Goal: Use online tool/utility: Utilize a website feature to perform a specific function

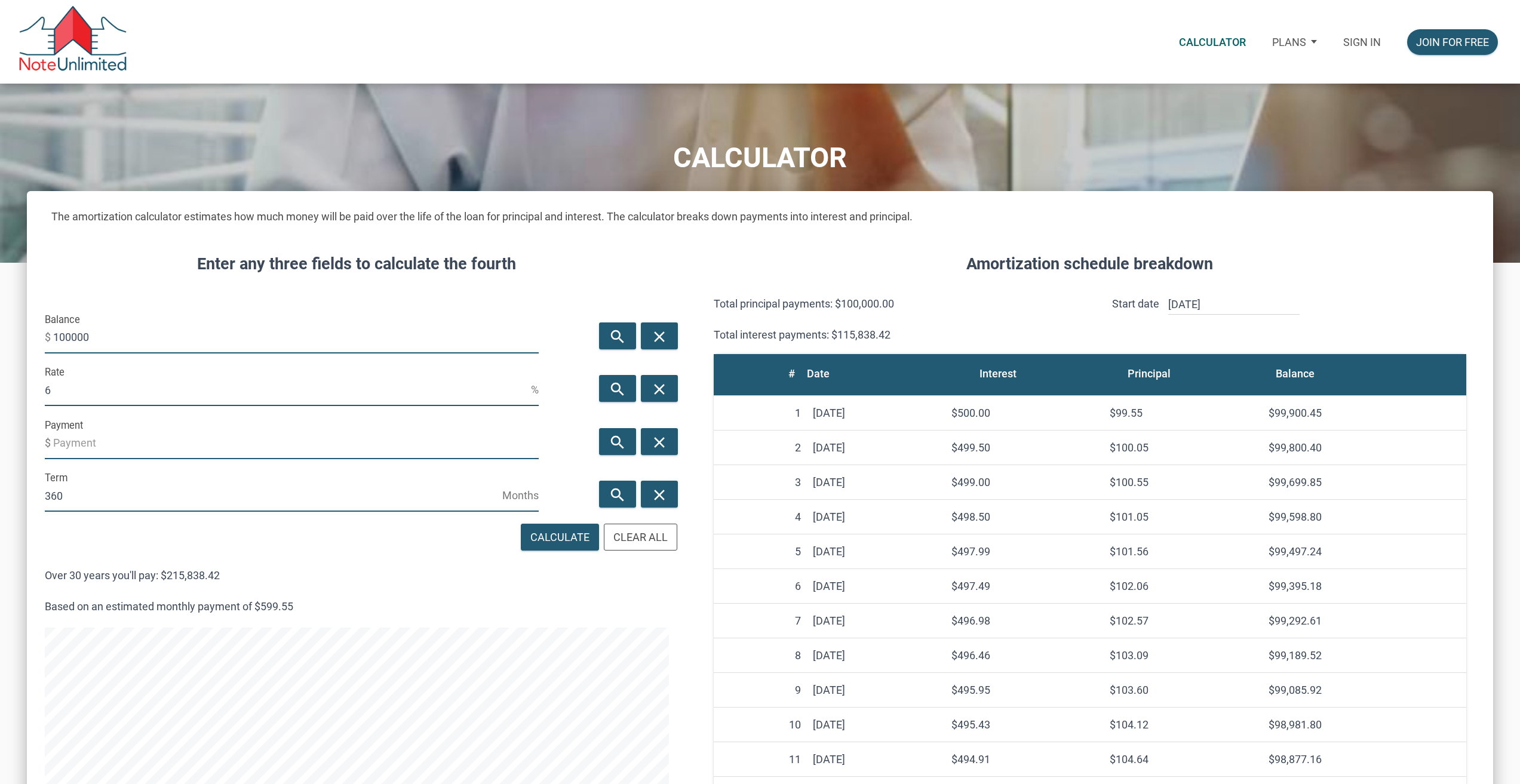
scroll to position [856, 1466]
click at [1347, 40] on p "Sign in" at bounding box center [1362, 42] width 37 height 13
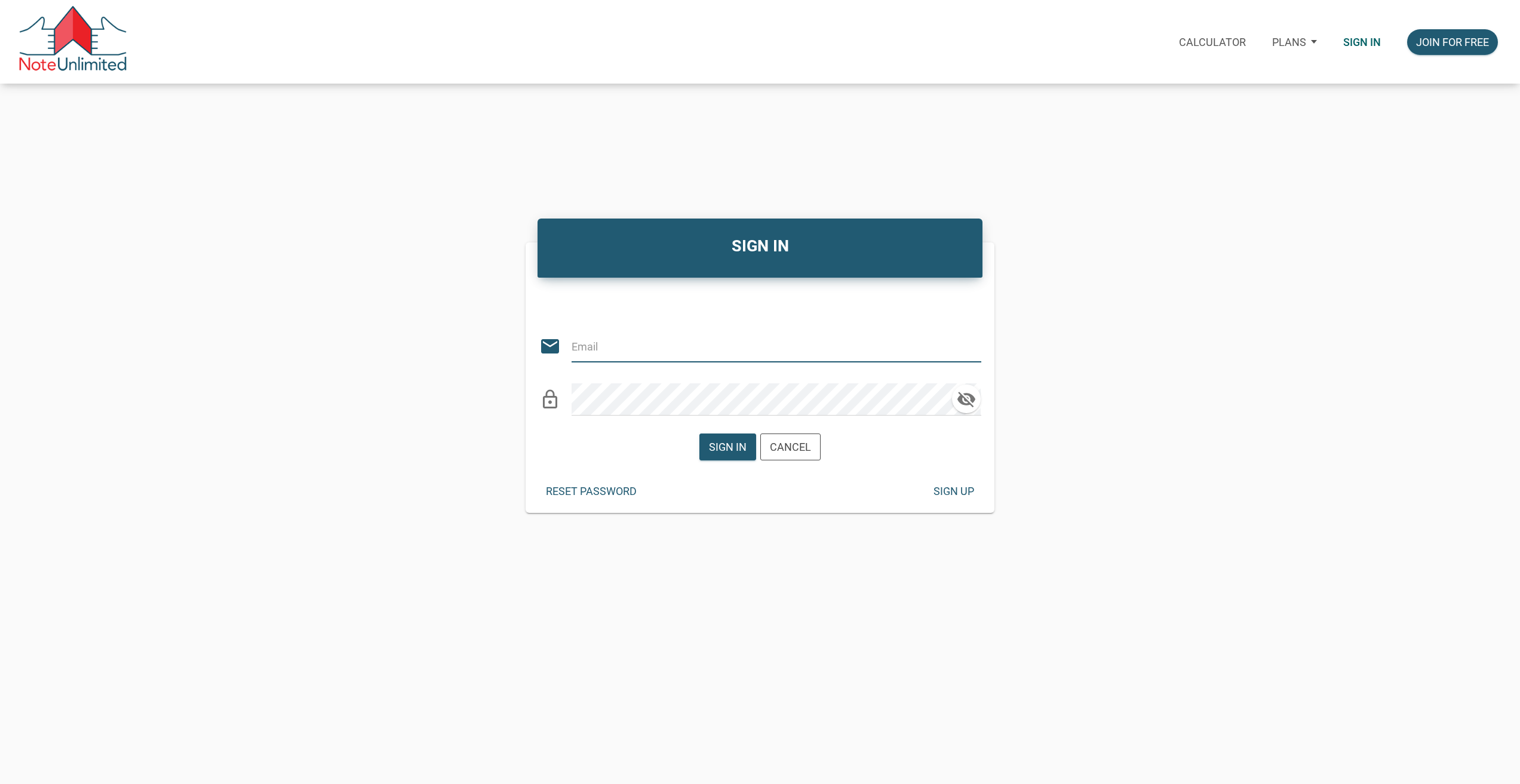
type input "[PERSON_NAME][EMAIL_ADDRESS][PERSON_NAME][DOMAIN_NAME]"
click at [712, 453] on div "Sign in" at bounding box center [728, 447] width 37 height 16
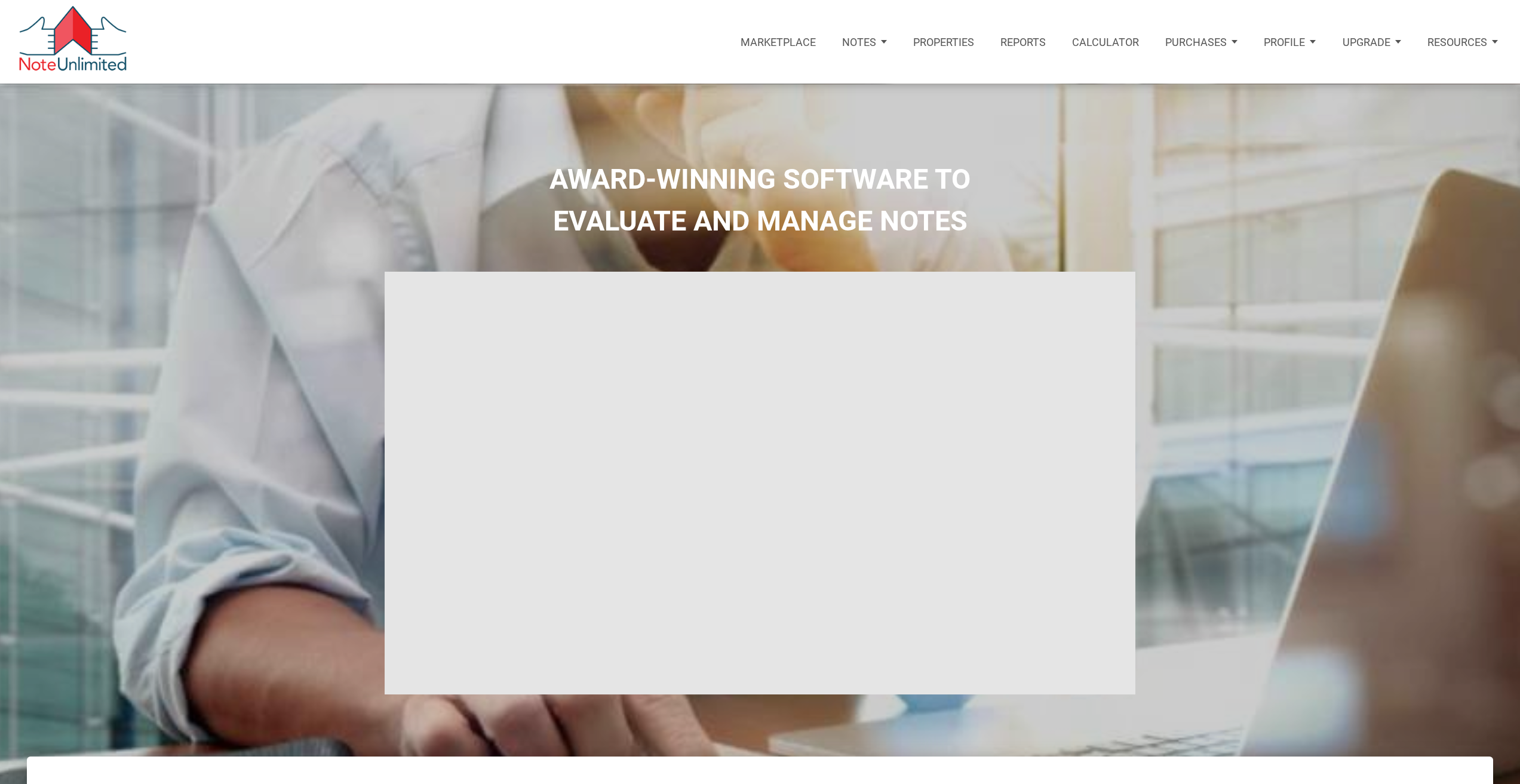
click at [1128, 43] on p "Calculator" at bounding box center [1105, 42] width 67 height 13
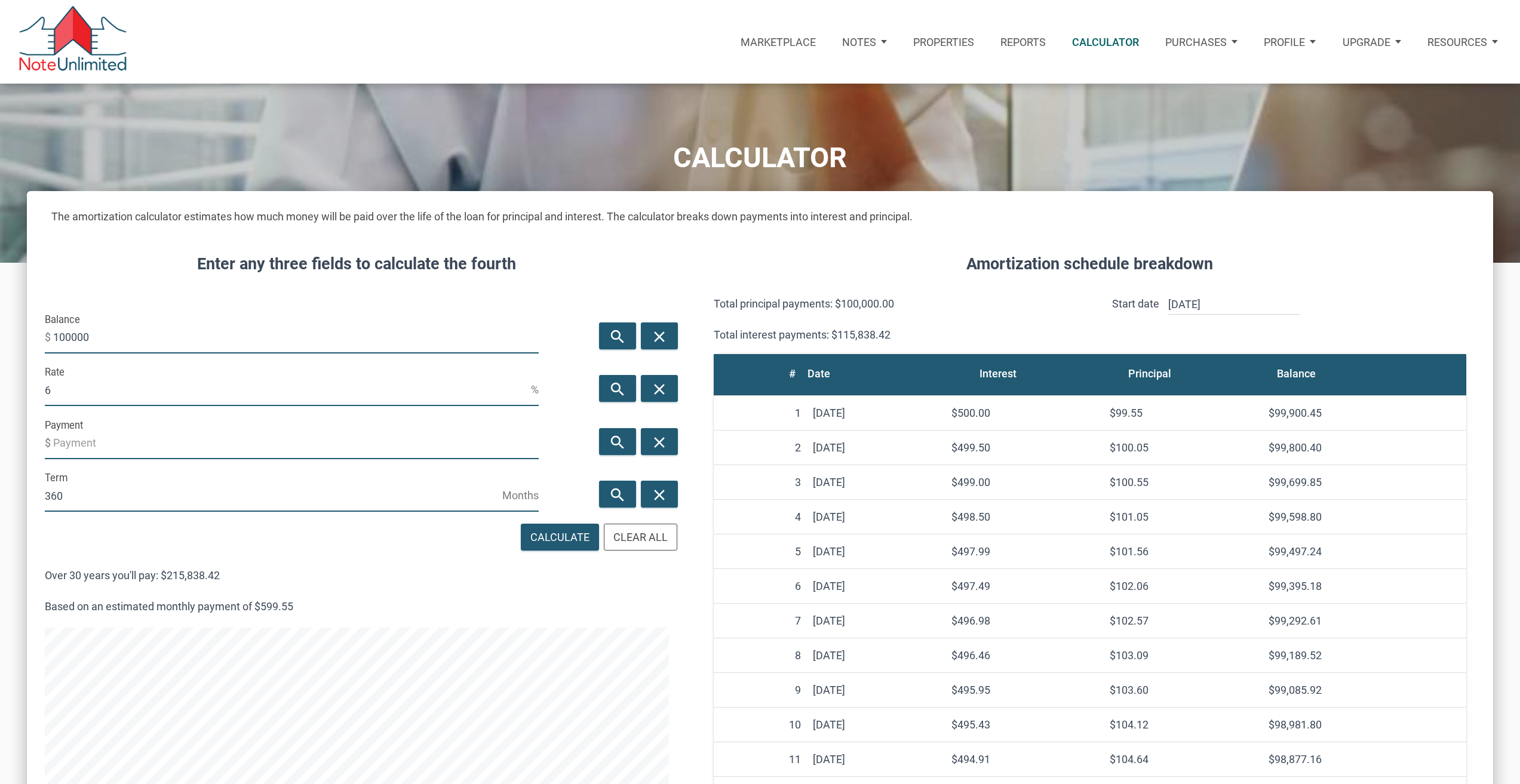
scroll to position [856, 1466]
click at [154, 339] on input "100000" at bounding box center [296, 337] width 486 height 32
type input "174047"
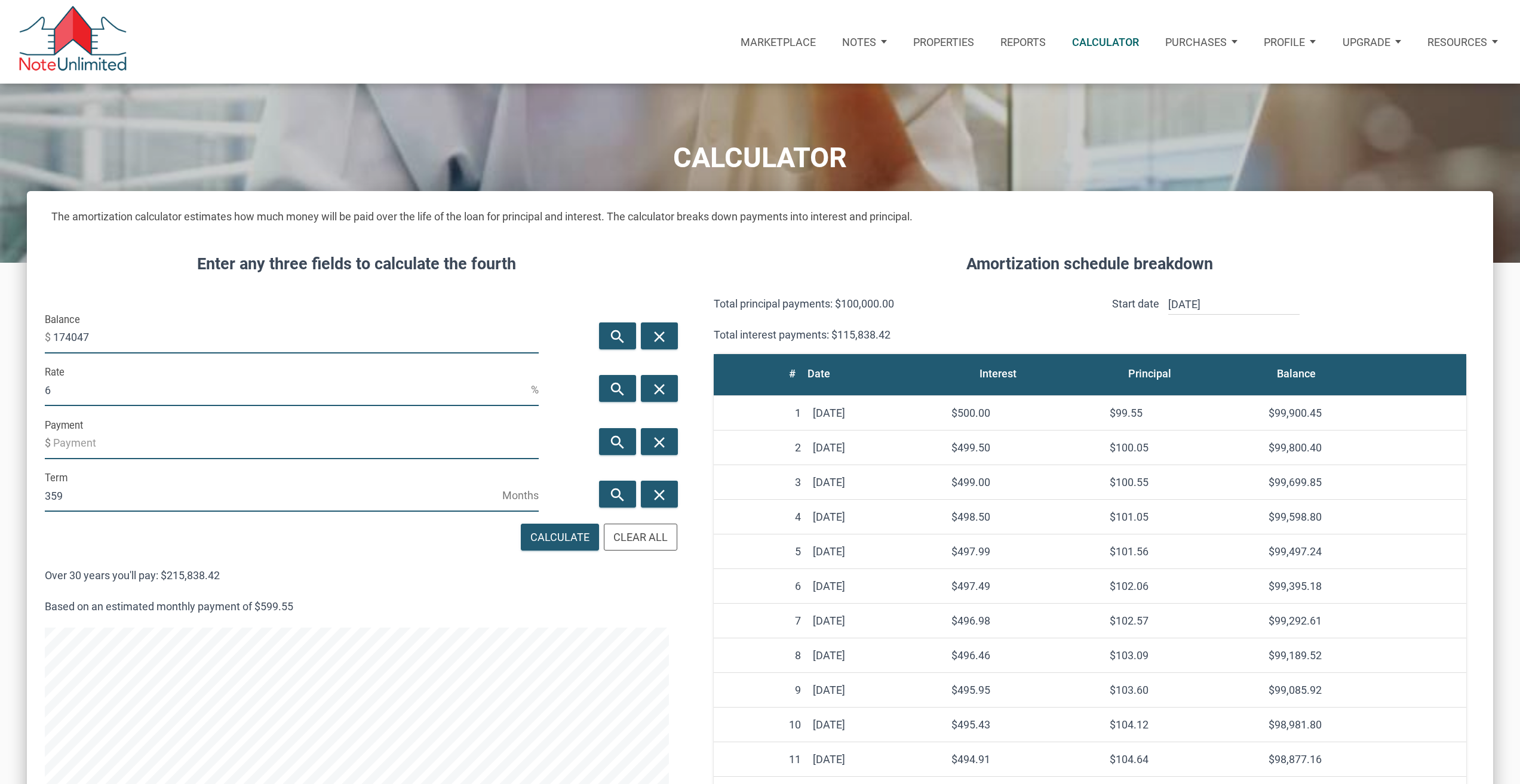
click at [499, 501] on input "359" at bounding box center [273, 495] width 458 height 32
click at [499, 501] on input "358" at bounding box center [273, 495] width 458 height 32
click at [499, 501] on input "357" at bounding box center [273, 495] width 458 height 32
click at [499, 501] on input "356" at bounding box center [273, 495] width 458 height 32
click at [499, 501] on input "355" at bounding box center [273, 495] width 458 height 32
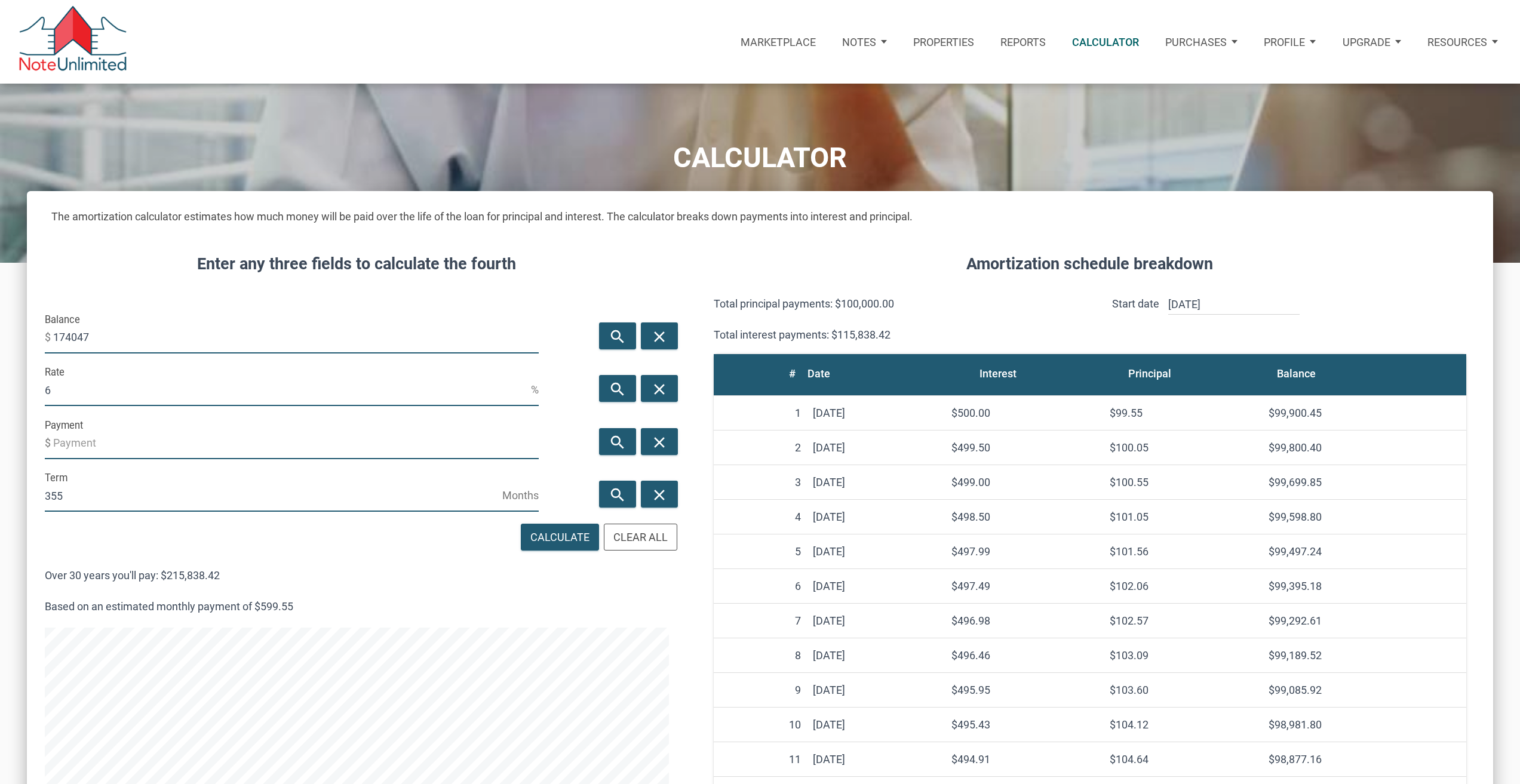
click at [499, 501] on input "354" at bounding box center [273, 495] width 458 height 32
type input "353"
click at [499, 501] on input "353" at bounding box center [273, 495] width 458 height 32
click at [137, 395] on input "6" at bounding box center [288, 389] width 486 height 32
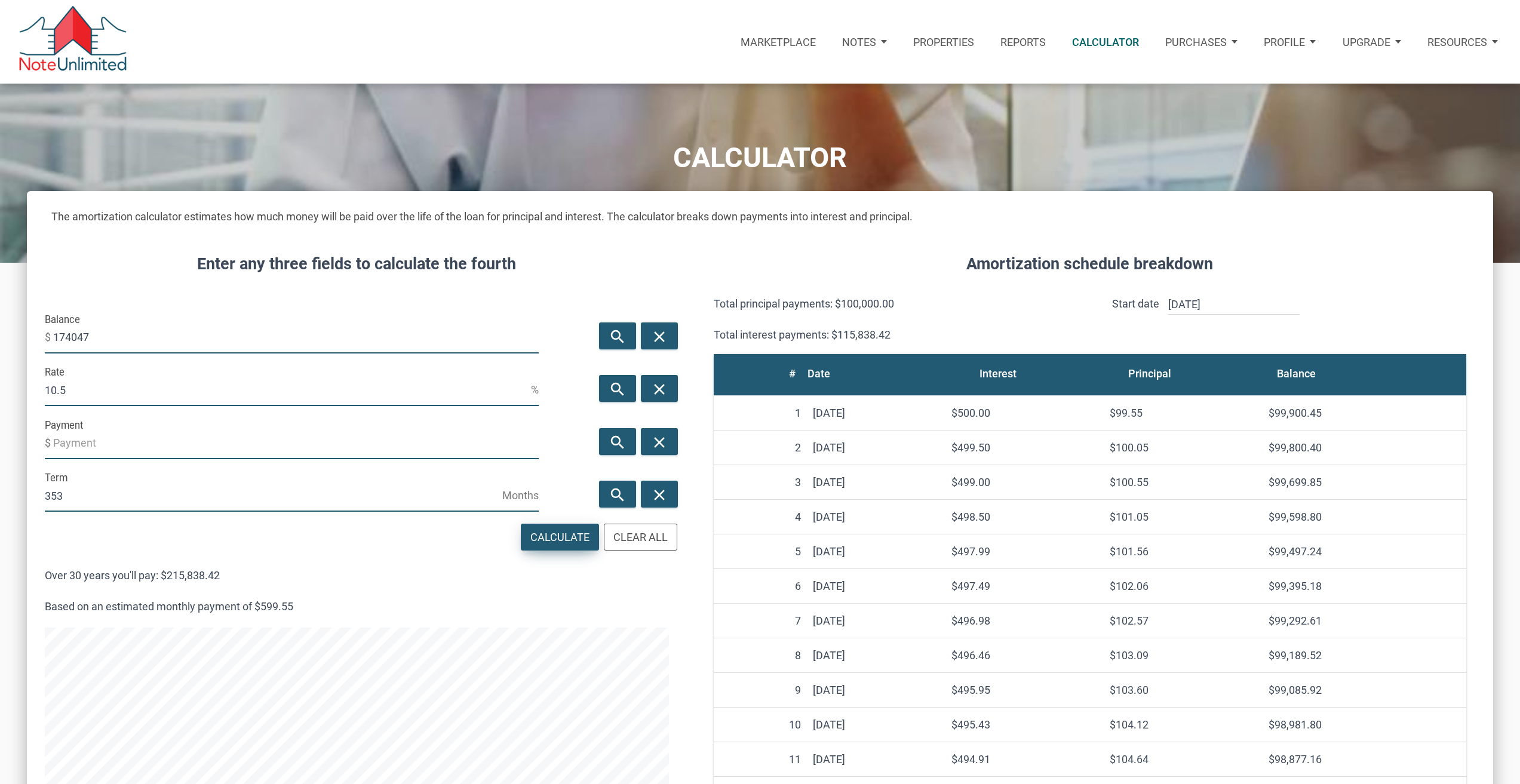
type input "10.5"
click at [566, 539] on div "Calculate" at bounding box center [560, 537] width 59 height 16
type input "-1596.64"
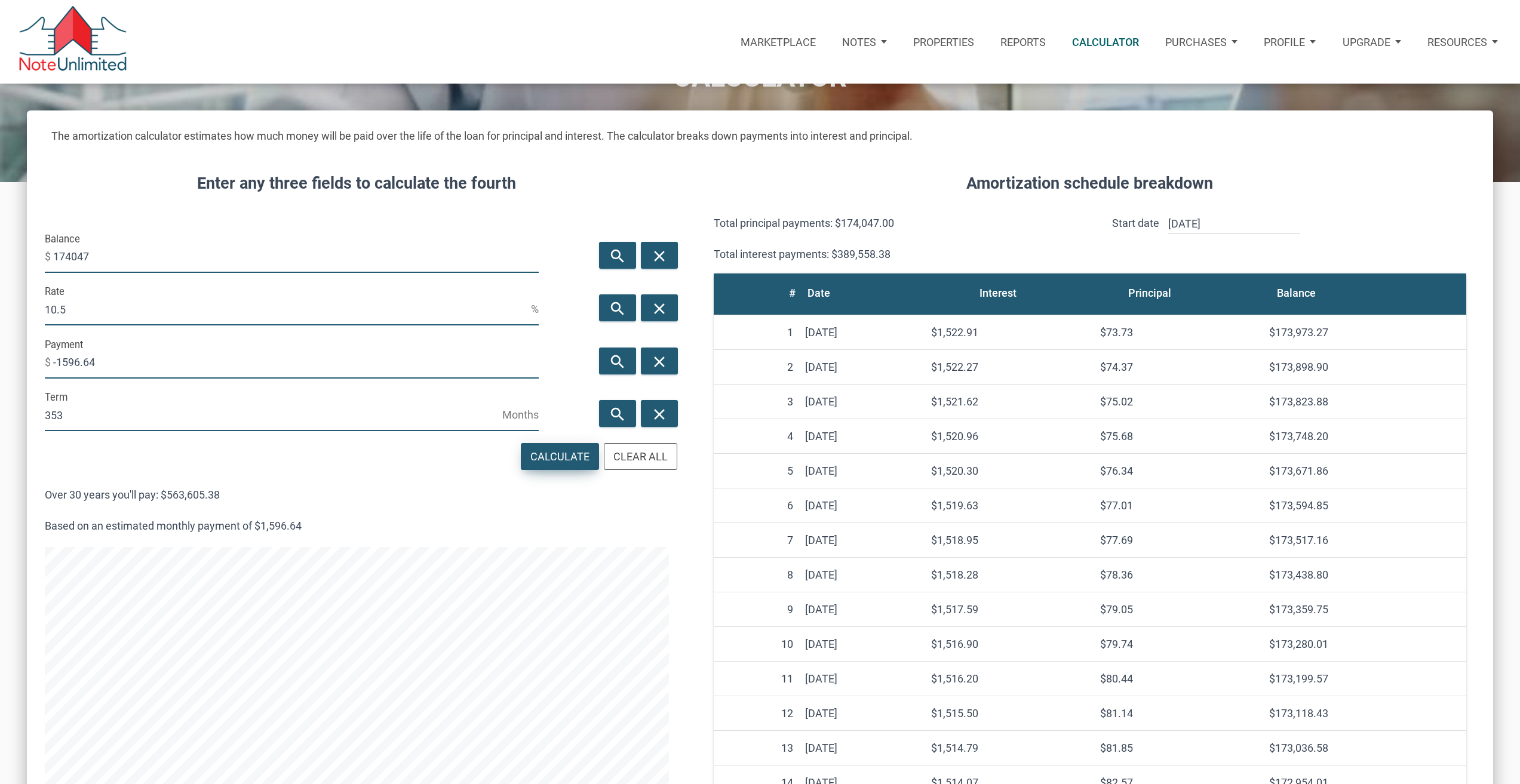
scroll to position [139, 0]
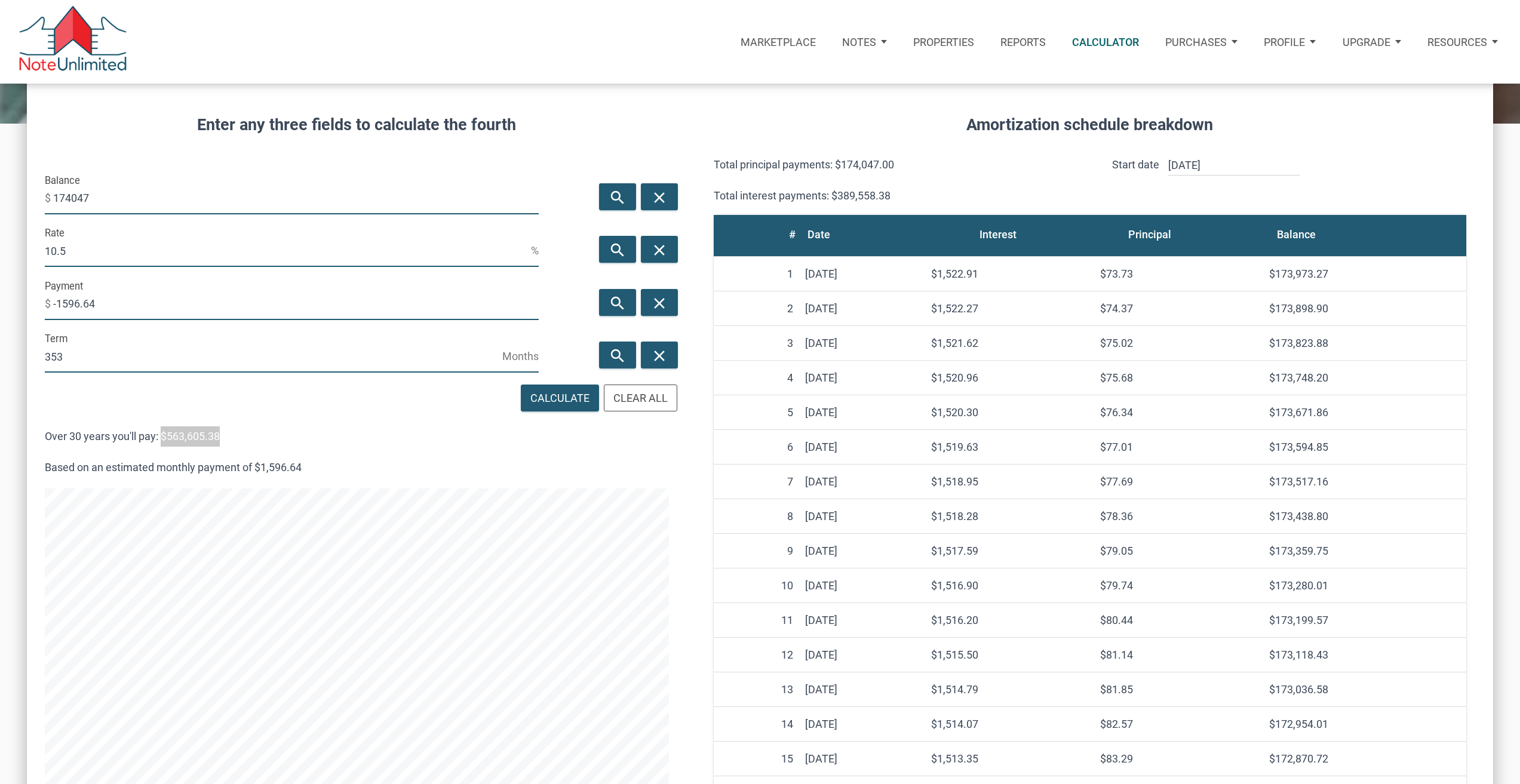
drag, startPoint x: 163, startPoint y: 436, endPoint x: 293, endPoint y: 429, distance: 130.2
click at [270, 431] on p "Over 30 years you'll pay: $563,605.38" at bounding box center [357, 436] width 624 height 21
click at [703, 116] on h4 "Amortization schedule breakdown" at bounding box center [1090, 125] width 779 height 25
click at [137, 193] on input "174047" at bounding box center [296, 198] width 486 height 32
click at [137, 193] on input "174047" at bounding box center [296, 198] width 486 height 32
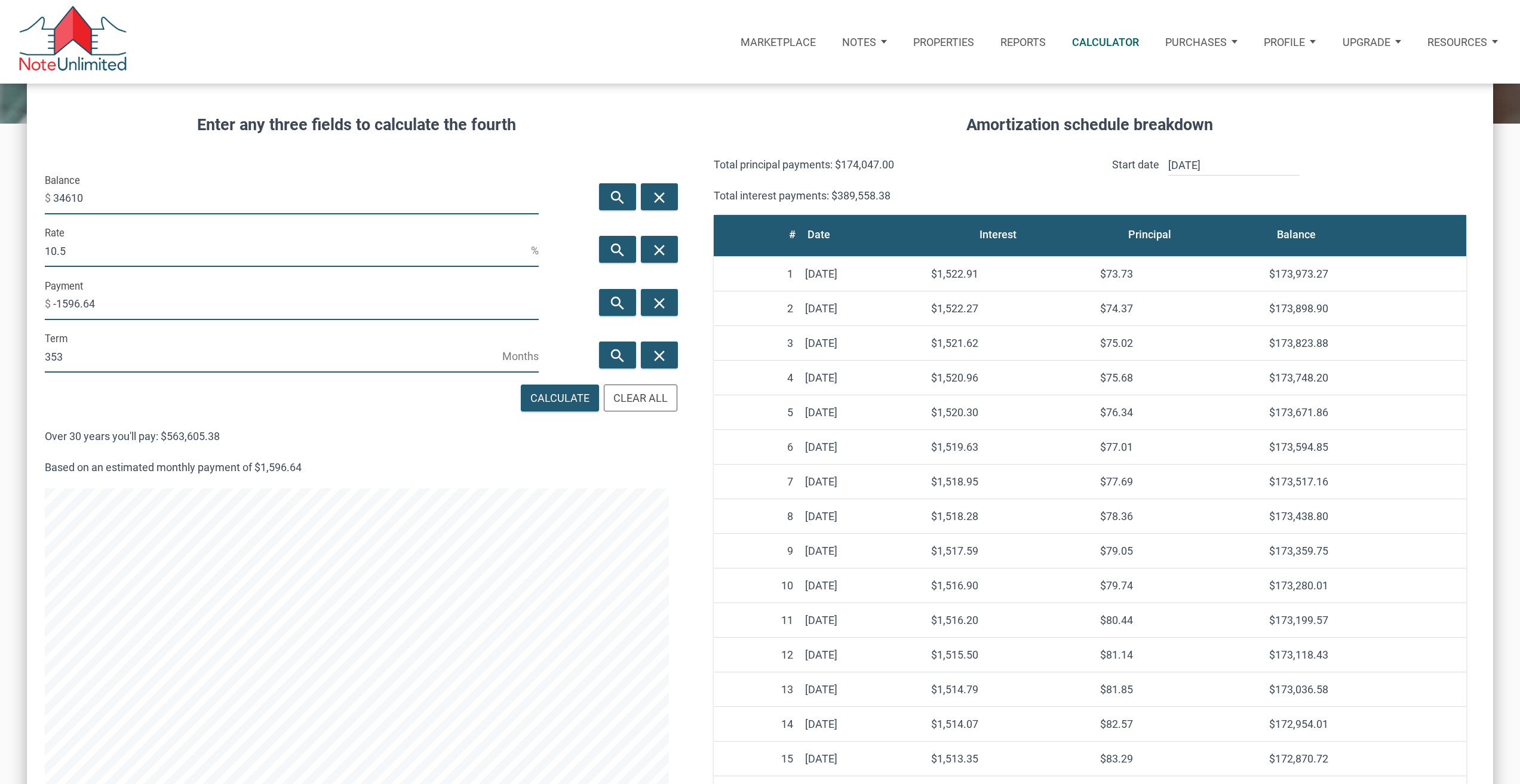
type input "34610"
click at [428, 304] on input "-1596.64" at bounding box center [296, 303] width 486 height 32
type input "-"
click at [614, 300] on icon "search" at bounding box center [618, 303] width 15 height 18
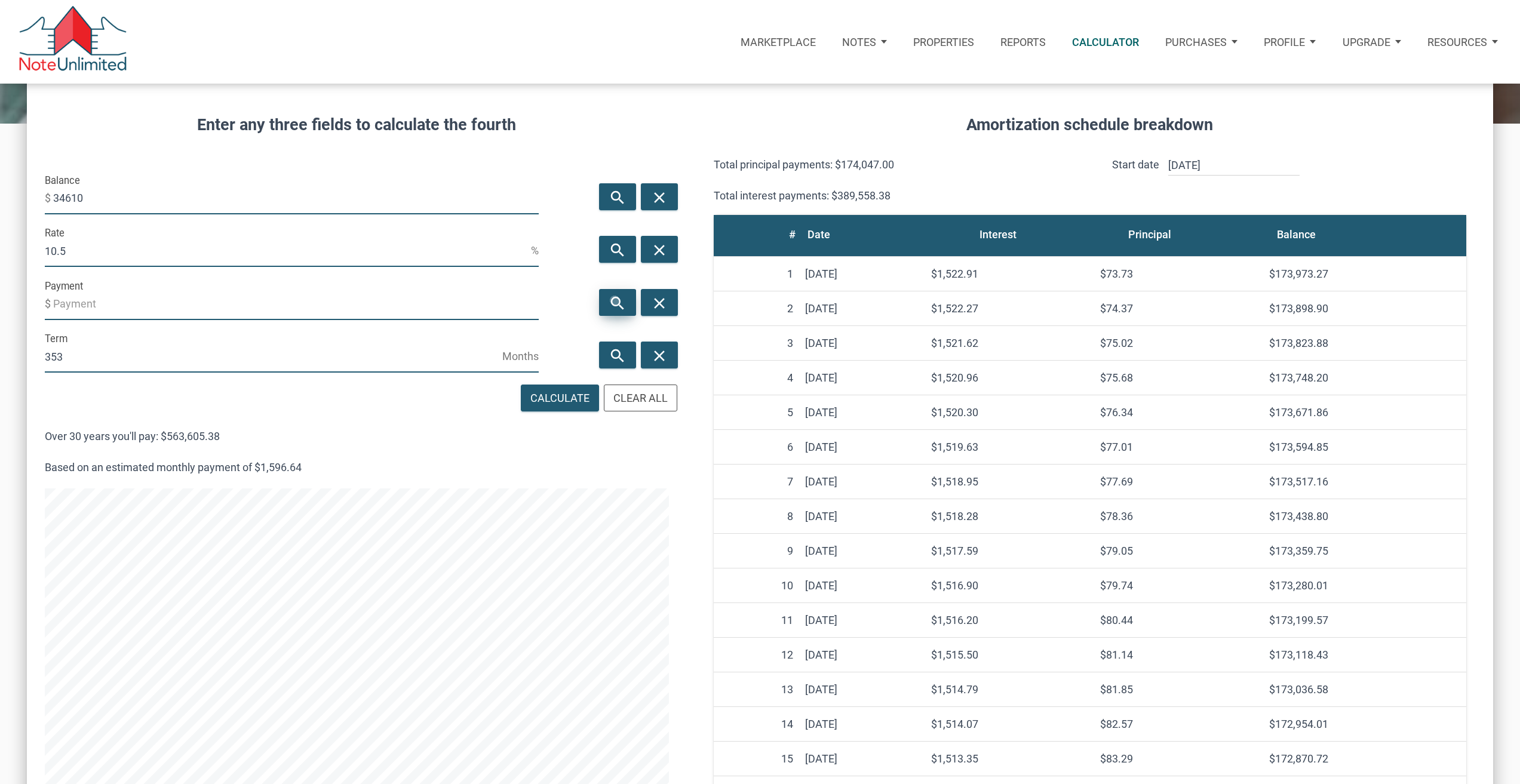
type input "-317.5"
drag, startPoint x: 224, startPoint y: 435, endPoint x: 158, endPoint y: 431, distance: 66.1
click at [158, 431] on p "Over 30 years you'll pay: $112,071.87" at bounding box center [357, 436] width 624 height 21
click at [248, 196] on input "34610" at bounding box center [296, 198] width 486 height 32
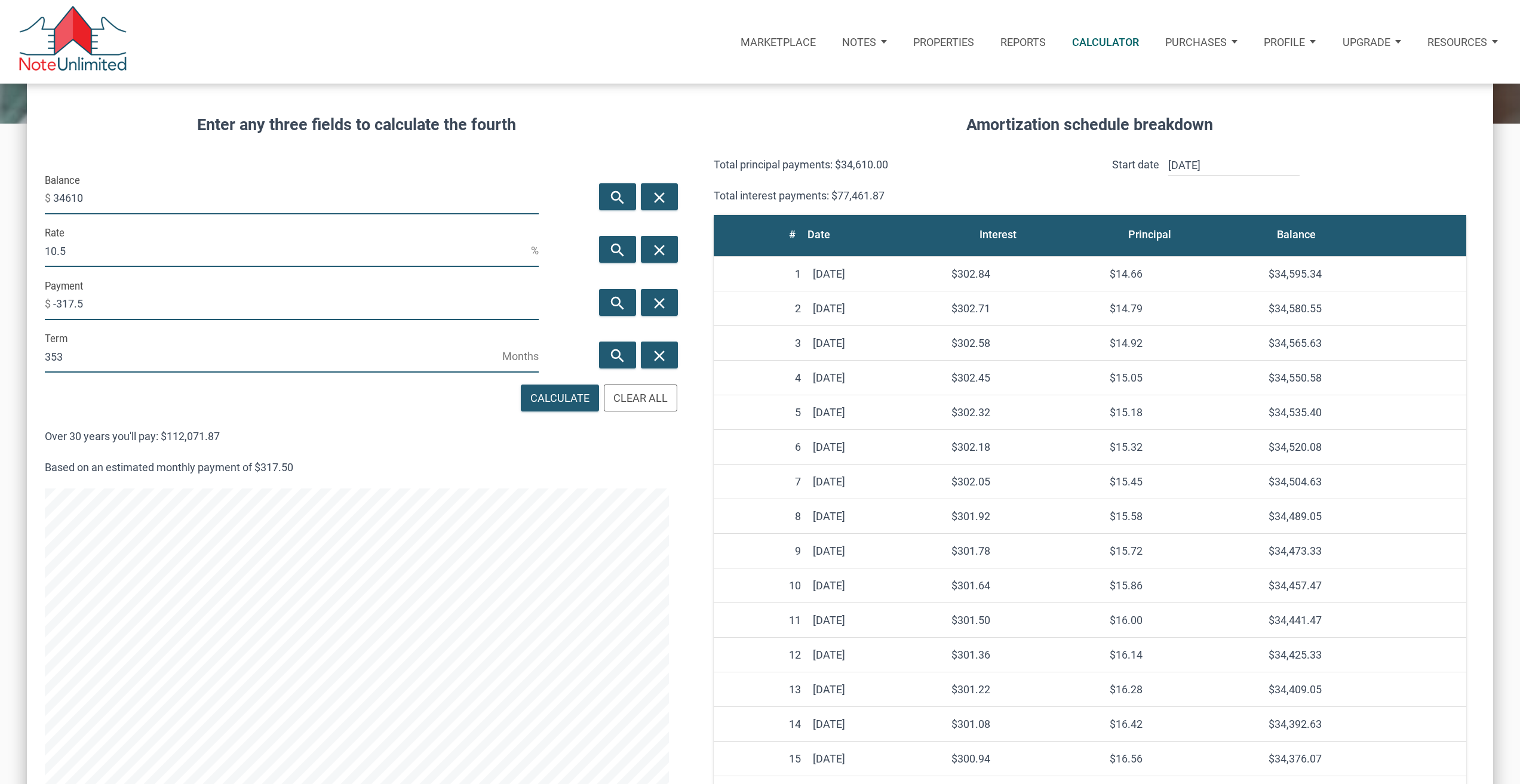
click at [248, 196] on input "34610" at bounding box center [296, 198] width 486 height 32
type input "349309"
click at [84, 250] on input "10.5" at bounding box center [288, 250] width 486 height 32
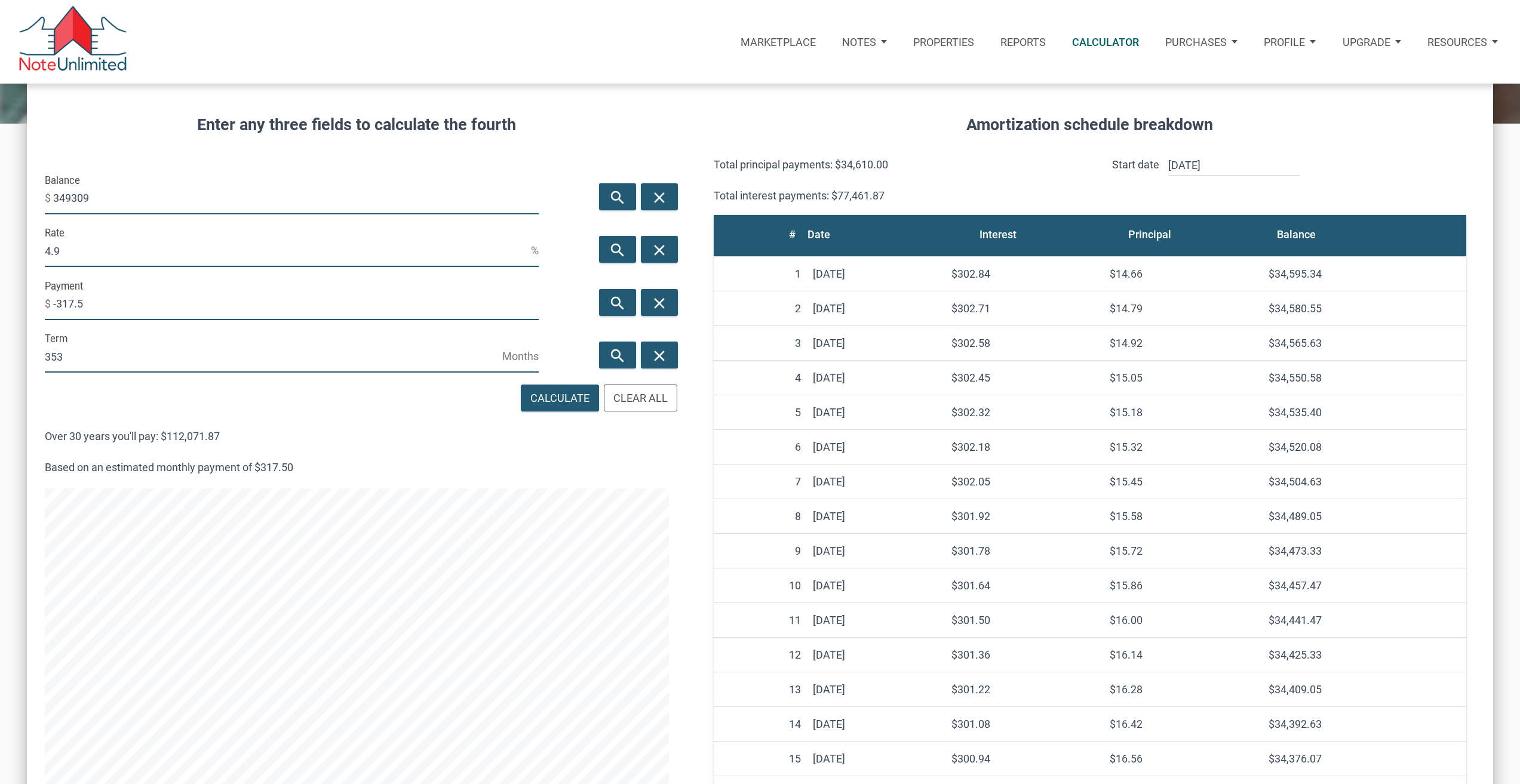
type input "4.9"
click at [472, 301] on input "-317.5" at bounding box center [296, 303] width 486 height 32
type input "-"
click at [613, 300] on icon "search" at bounding box center [618, 303] width 15 height 18
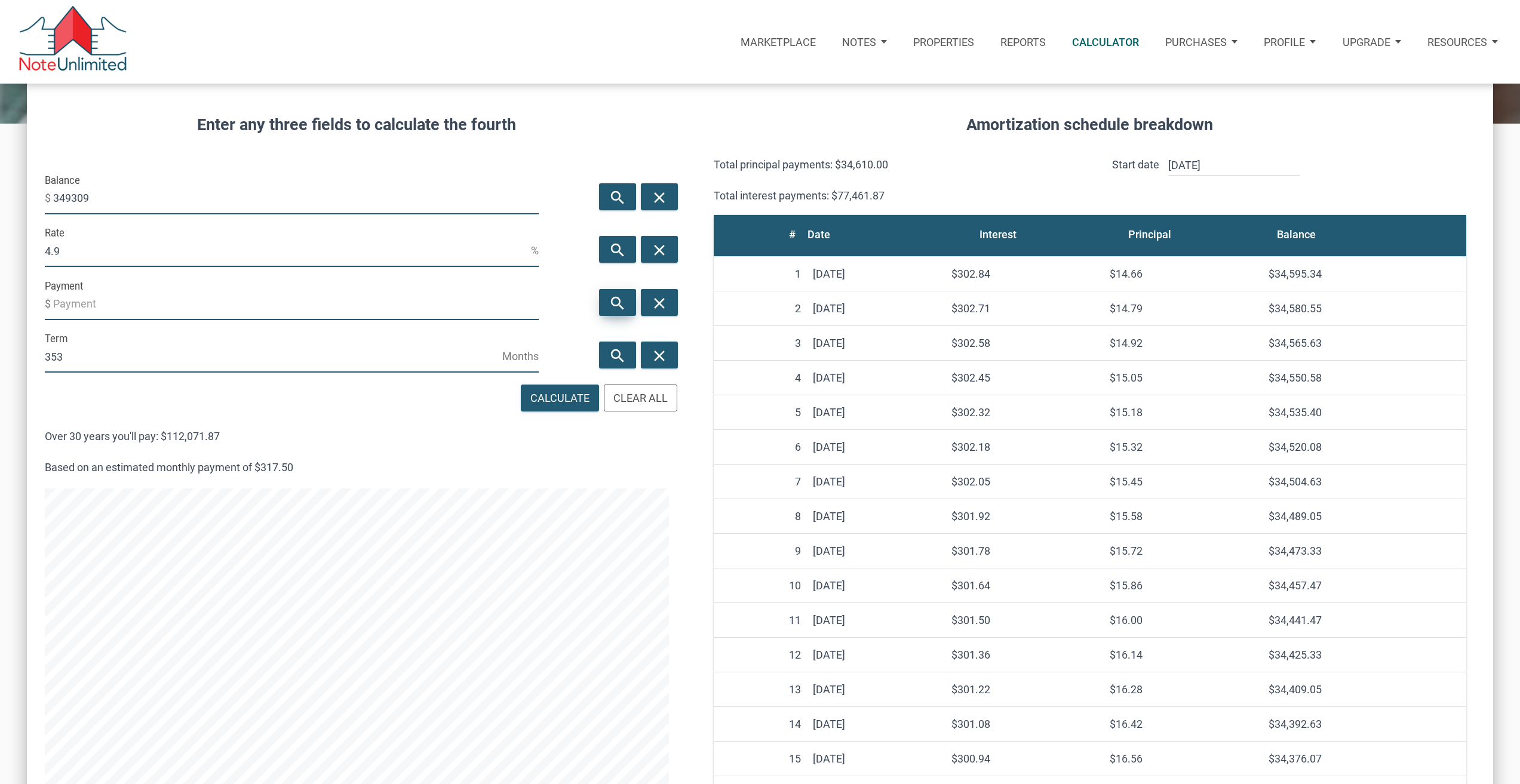
type input "-1870.1"
drag, startPoint x: 91, startPoint y: 198, endPoint x: 54, endPoint y: 197, distance: 37.0
click at [54, 197] on input "349309" at bounding box center [296, 198] width 486 height 32
drag, startPoint x: 234, startPoint y: 440, endPoint x: 161, endPoint y: 438, distance: 73.0
click at [161, 438] on p "Over 30 years you'll pay: $660,141.72" at bounding box center [357, 436] width 624 height 21
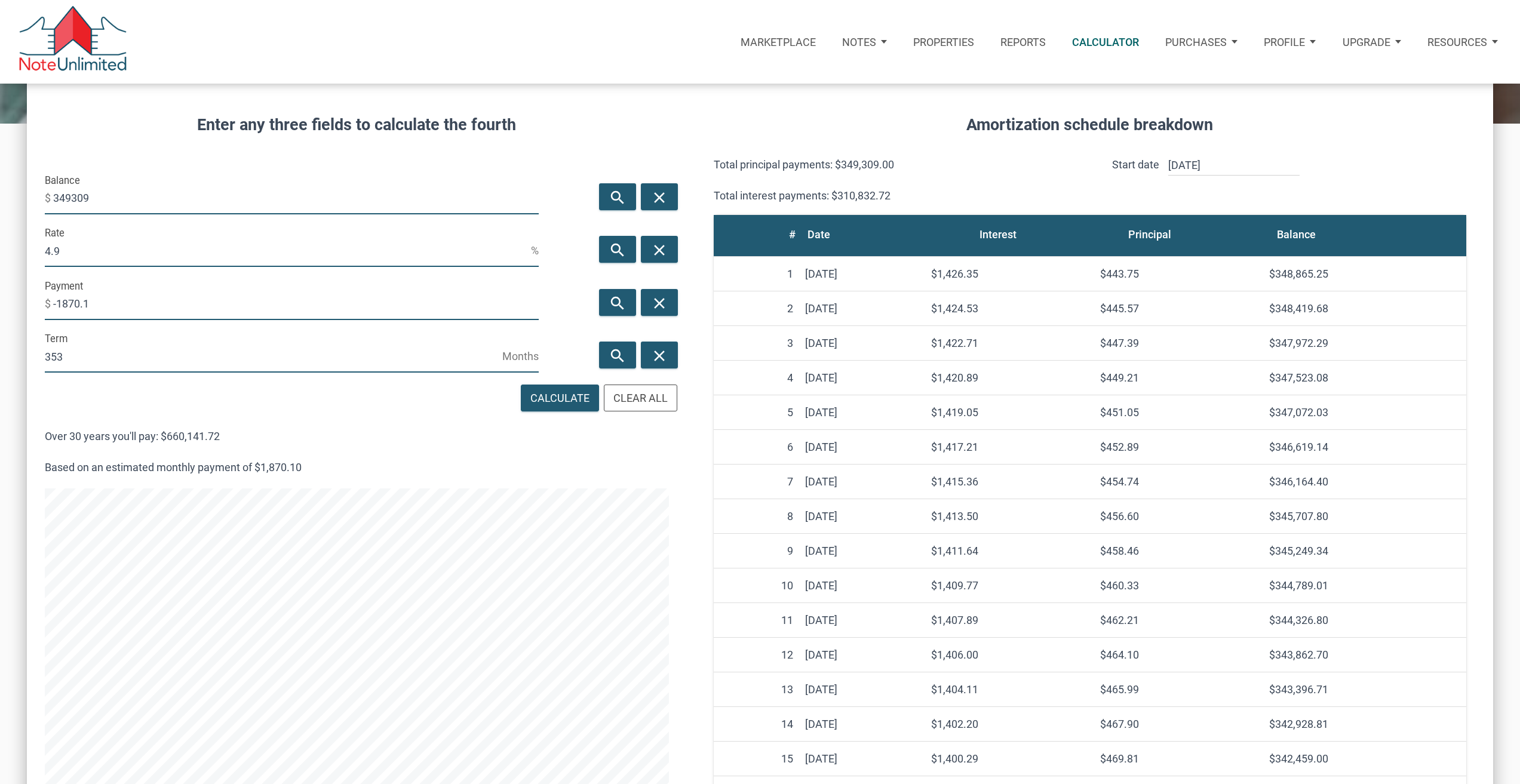
click at [565, 185] on div "search close" at bounding box center [617, 197] width 130 height 53
click at [124, 259] on input "4.9" at bounding box center [288, 250] width 486 height 32
click at [123, 259] on input "4.9" at bounding box center [288, 250] width 486 height 32
type input "3.1"
click at [116, 185] on input "349309" at bounding box center [296, 198] width 486 height 32
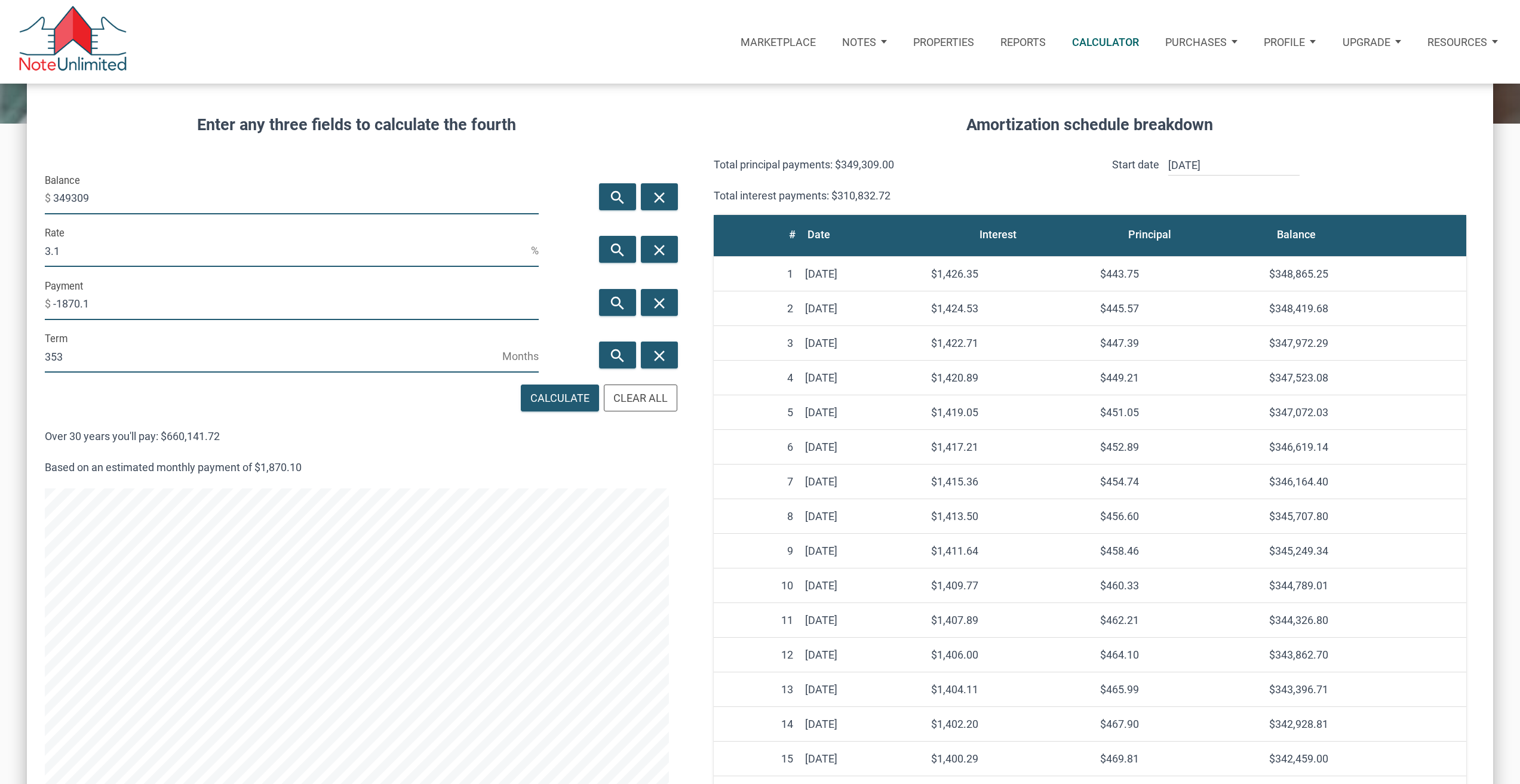
click at [116, 185] on input "349309" at bounding box center [296, 198] width 486 height 32
type input "34837"
click at [145, 296] on input "-1870.1" at bounding box center [296, 303] width 486 height 32
type input "-"
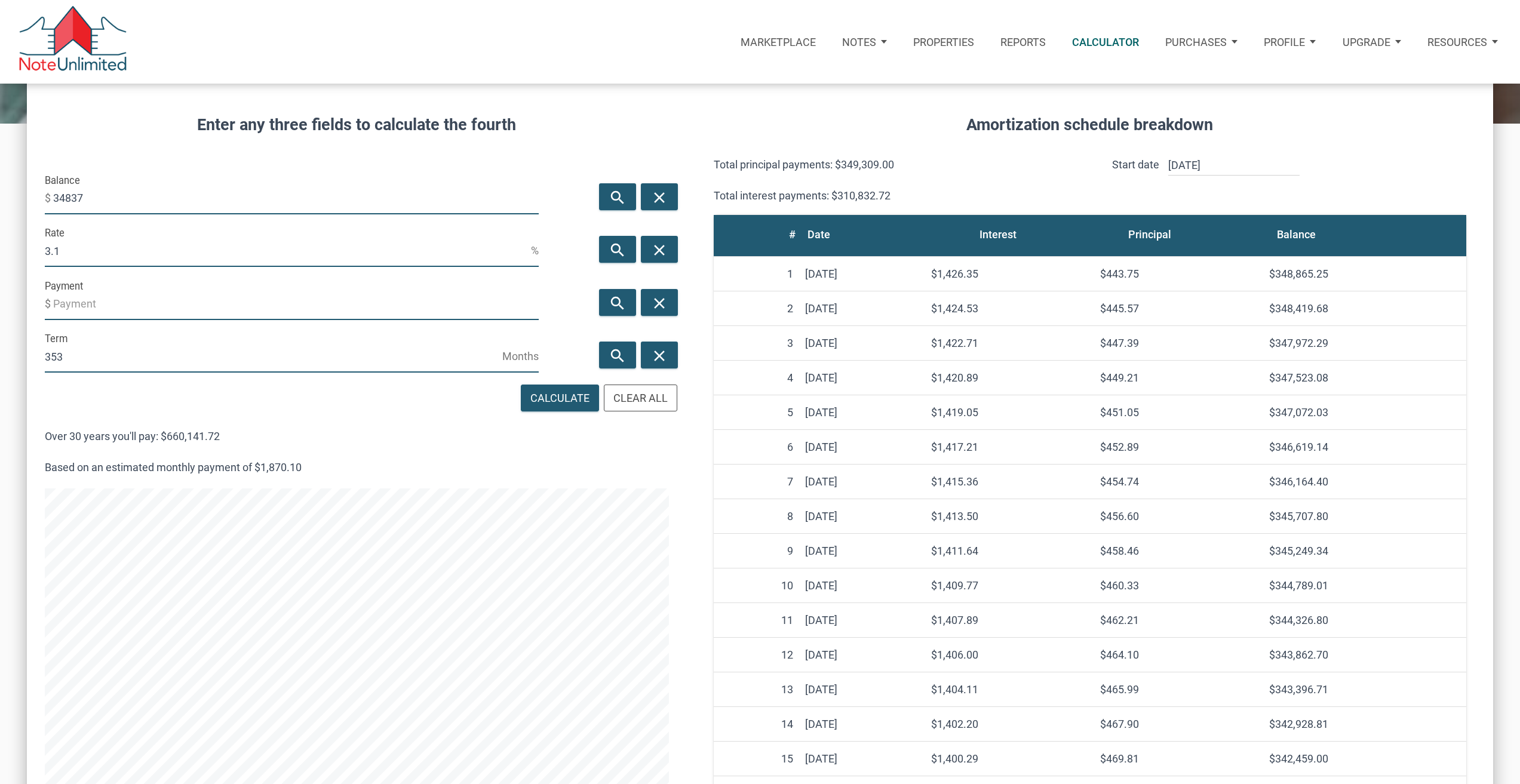
click at [91, 259] on input "3.1" at bounding box center [288, 250] width 486 height 32
type input "3.17"
click at [614, 297] on icon "search" at bounding box center [618, 303] width 15 height 18
type input "-151.87"
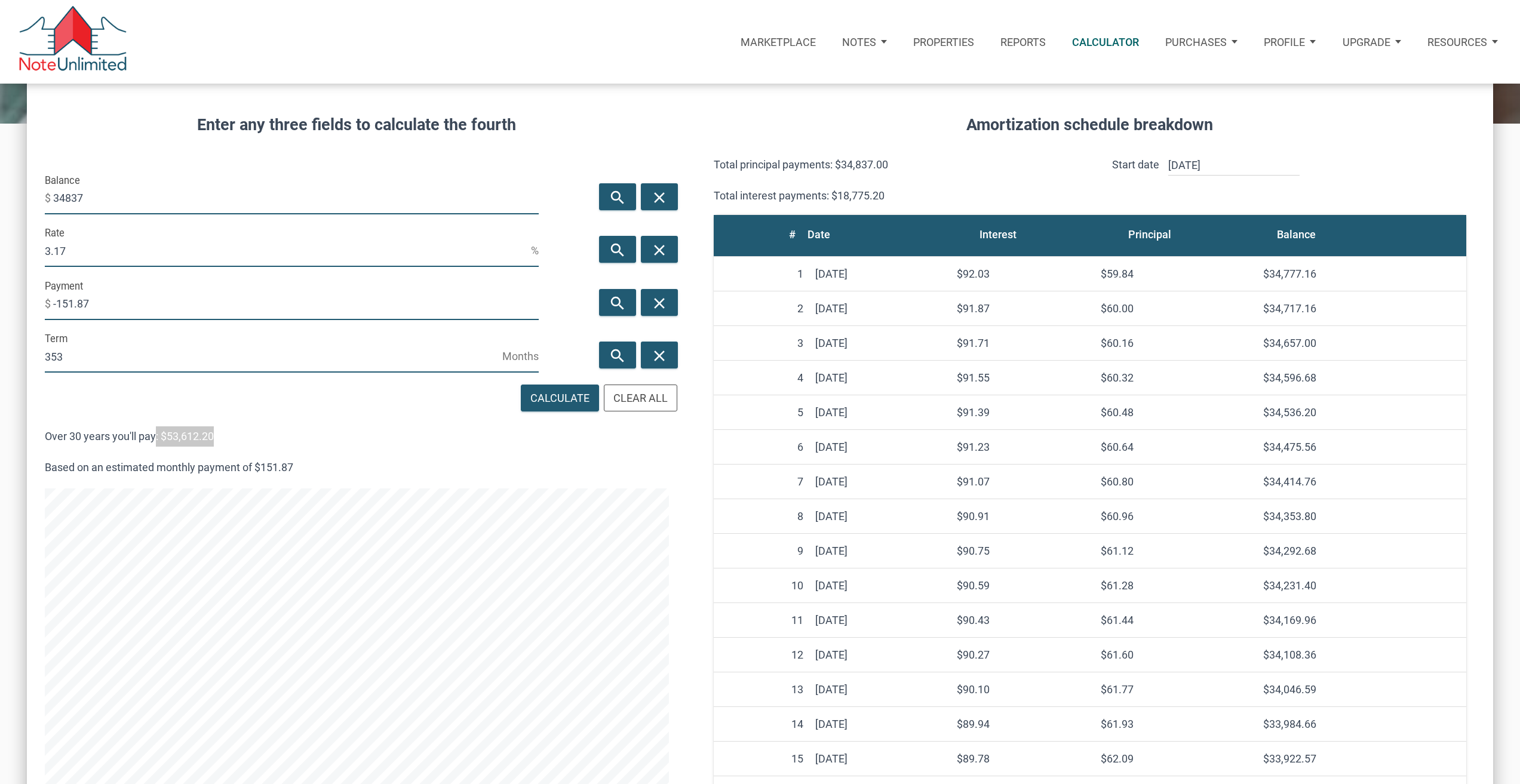
drag, startPoint x: 221, startPoint y: 434, endPoint x: 152, endPoint y: 432, distance: 69.0
click at [153, 432] on p "Over 30 years you'll pay: $53,612.20" at bounding box center [357, 436] width 624 height 21
